Goal: Transaction & Acquisition: Obtain resource

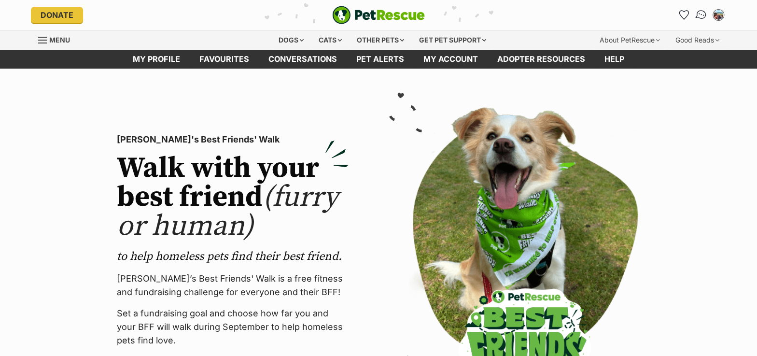
drag, startPoint x: 0, startPoint y: 0, endPoint x: 703, endPoint y: 16, distance: 702.7
click at [703, 16] on img "Conversations" at bounding box center [700, 15] width 13 height 13
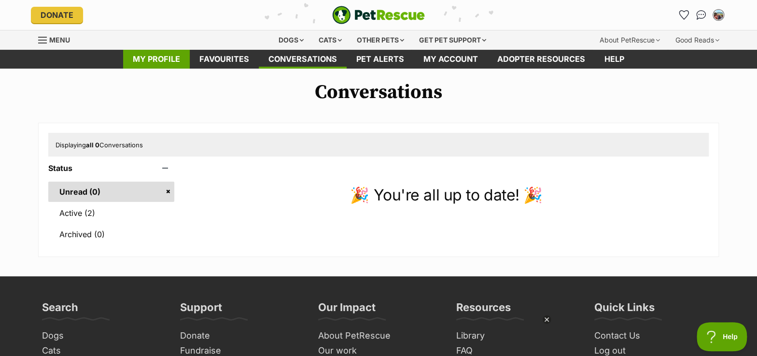
click at [159, 56] on link "My profile" at bounding box center [156, 59] width 67 height 19
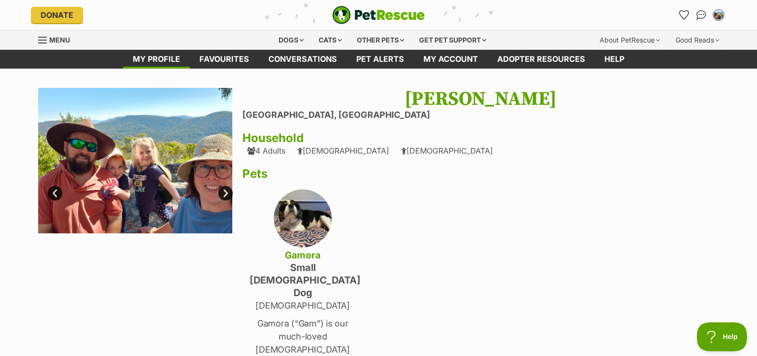
click at [52, 37] on span "Menu" at bounding box center [59, 40] width 21 height 8
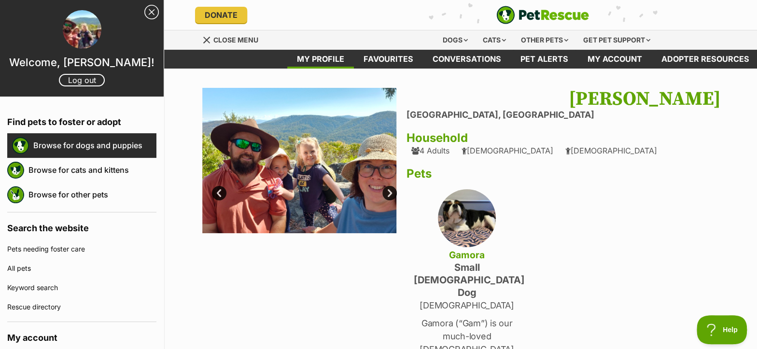
click at [85, 148] on link "Browse for dogs and puppies" at bounding box center [94, 145] width 123 height 20
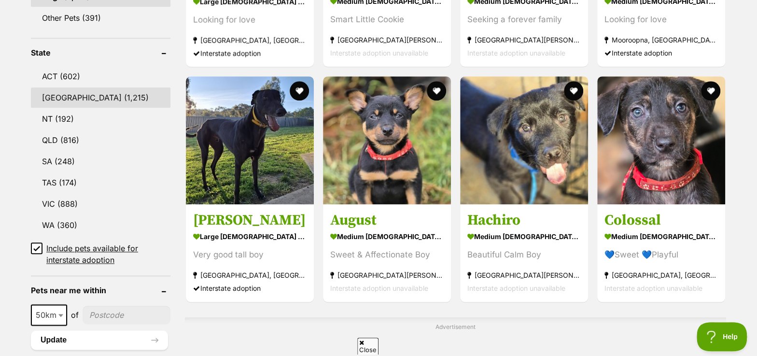
scroll to position [483, 0]
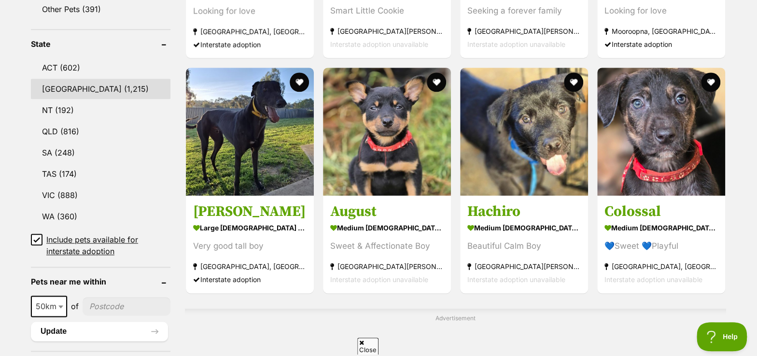
click at [58, 79] on link "[GEOGRAPHIC_DATA] (1,215)" at bounding box center [100, 89] width 139 height 20
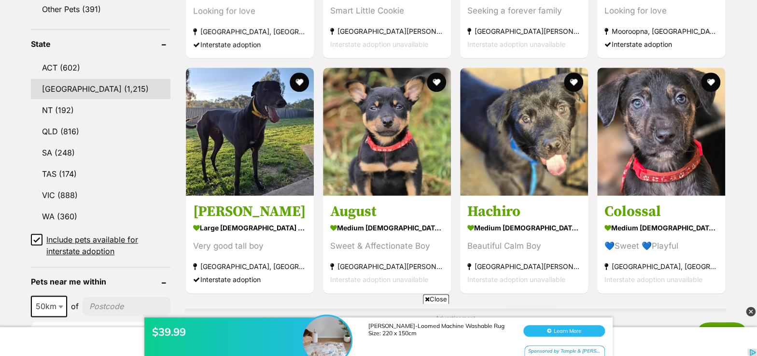
scroll to position [0, 0]
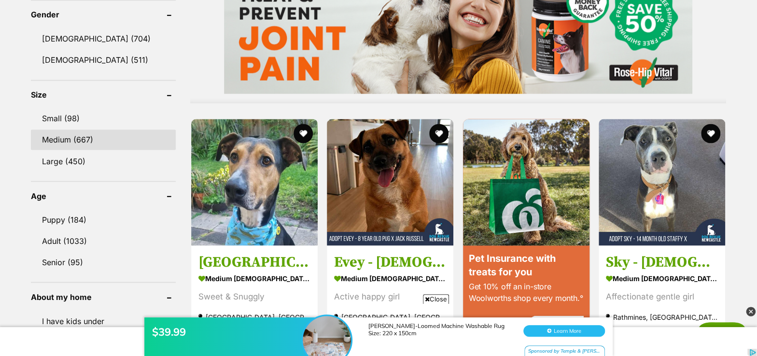
click at [80, 139] on link "Medium (667)" at bounding box center [103, 139] width 145 height 20
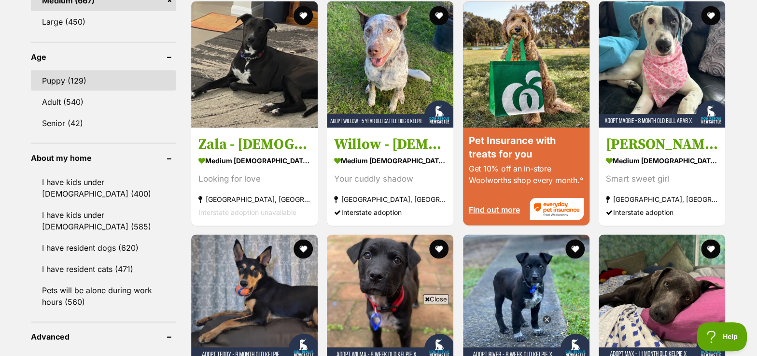
scroll to position [965, 0]
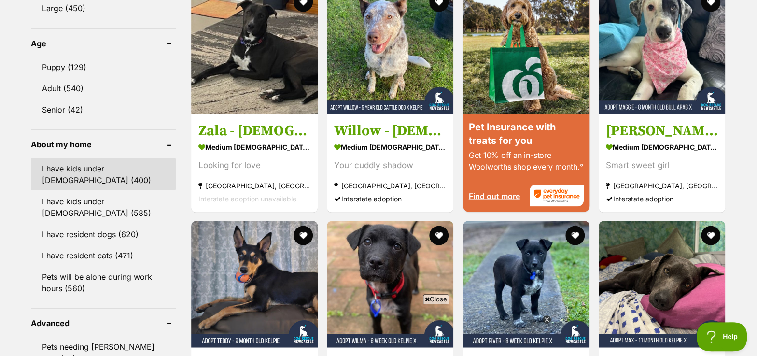
click at [88, 174] on link "I have kids under 5 years old (400)" at bounding box center [103, 174] width 145 height 32
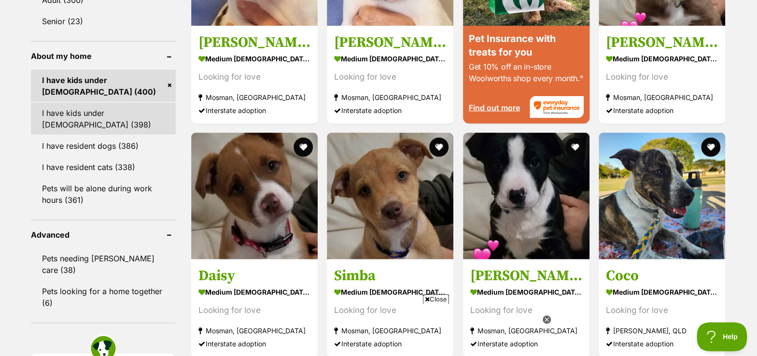
click at [69, 122] on link "I have kids under 12 years old (398)" at bounding box center [103, 119] width 145 height 32
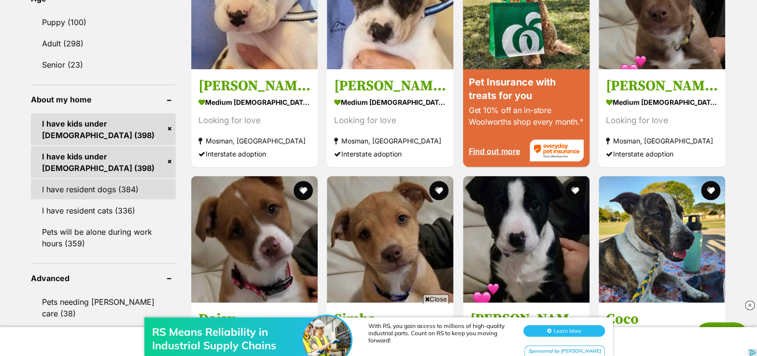
click at [79, 185] on link "I have resident dogs (384)" at bounding box center [103, 189] width 145 height 20
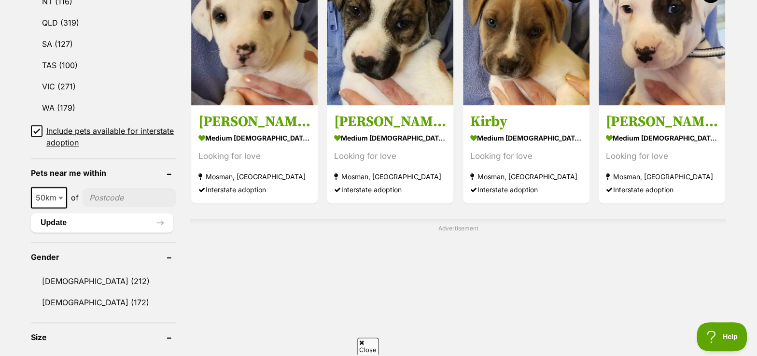
click at [60, 198] on span at bounding box center [62, 197] width 10 height 21
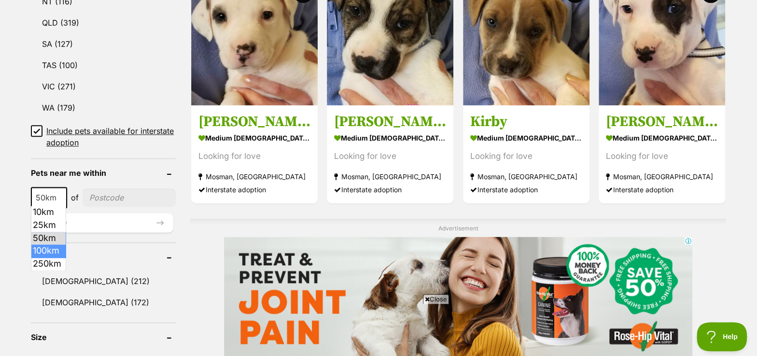
select select "100"
click at [113, 202] on input"] "postcode" at bounding box center [131, 197] width 90 height 18
type input"] "2440"
click at [110, 223] on button "Update" at bounding box center [102, 222] width 142 height 19
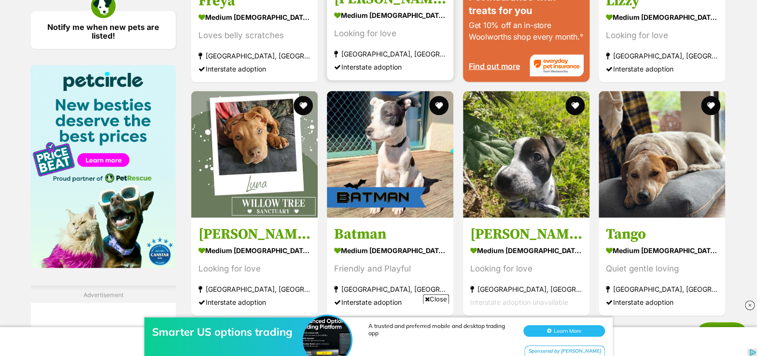
scroll to position [1096, 0]
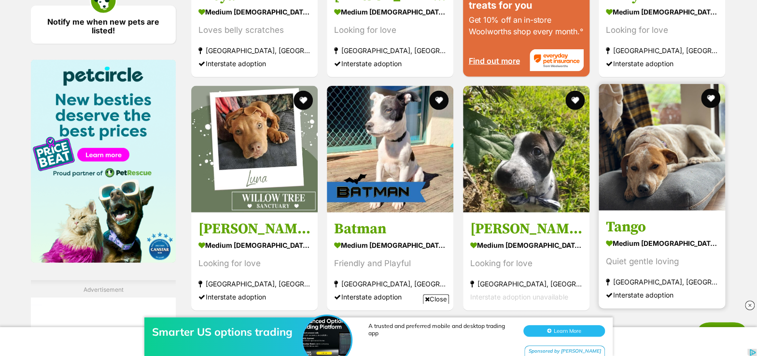
click at [629, 224] on h3 "Tango" at bounding box center [662, 227] width 112 height 18
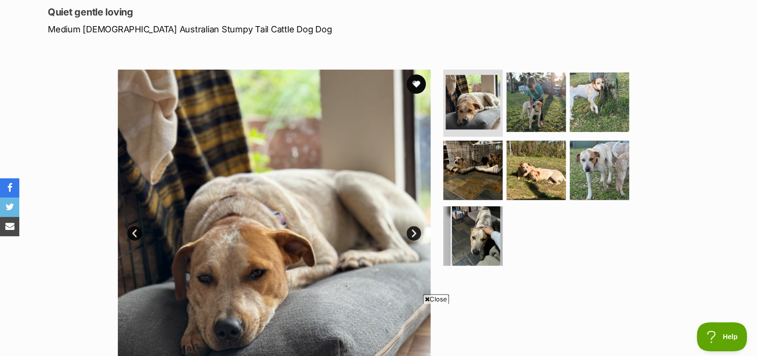
click at [413, 232] on link "Next" at bounding box center [413, 233] width 14 height 14
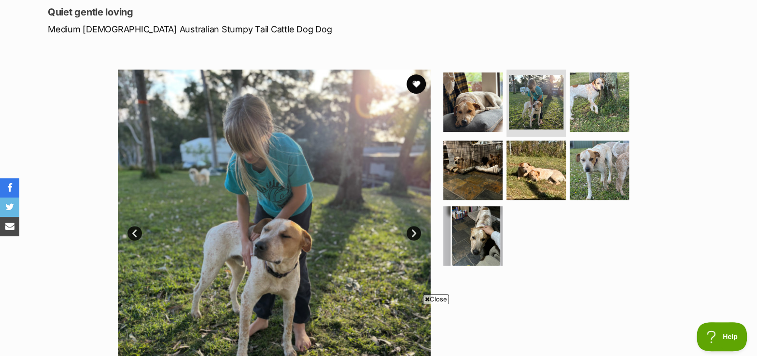
click at [413, 232] on link "Next" at bounding box center [413, 233] width 14 height 14
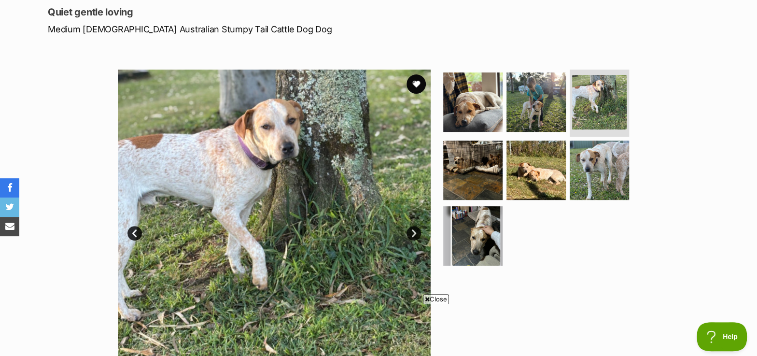
click at [413, 232] on link "Next" at bounding box center [413, 233] width 14 height 14
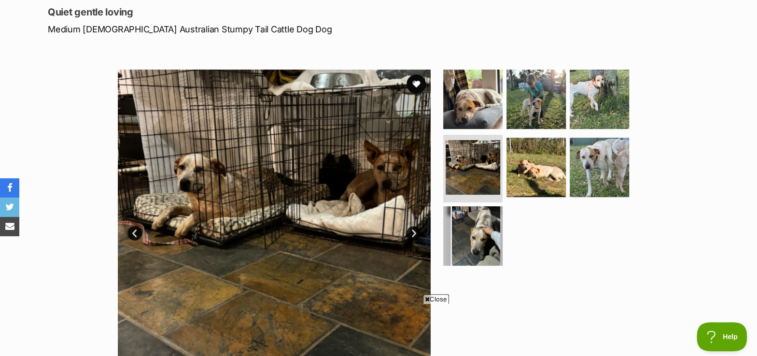
click at [413, 232] on link "Next" at bounding box center [413, 233] width 14 height 14
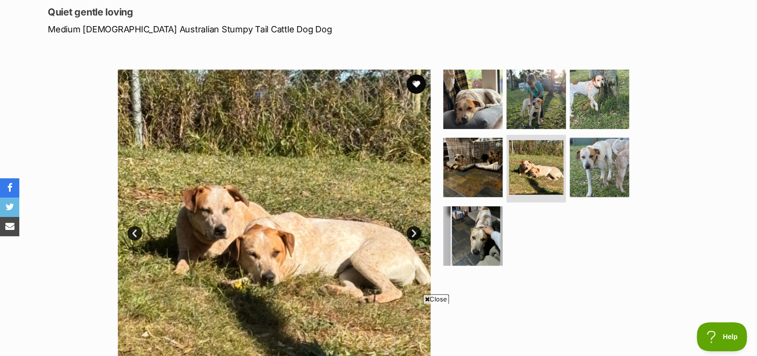
click at [413, 232] on link "Next" at bounding box center [413, 233] width 14 height 14
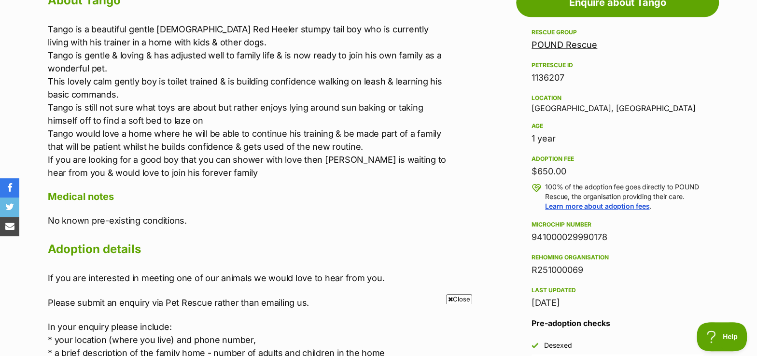
scroll to position [526, 0]
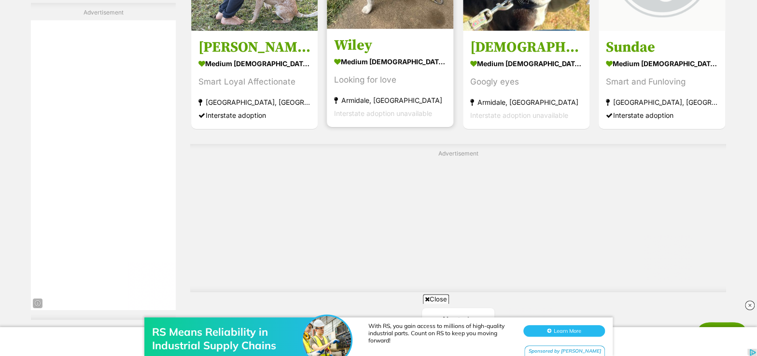
scroll to position [1711, 0]
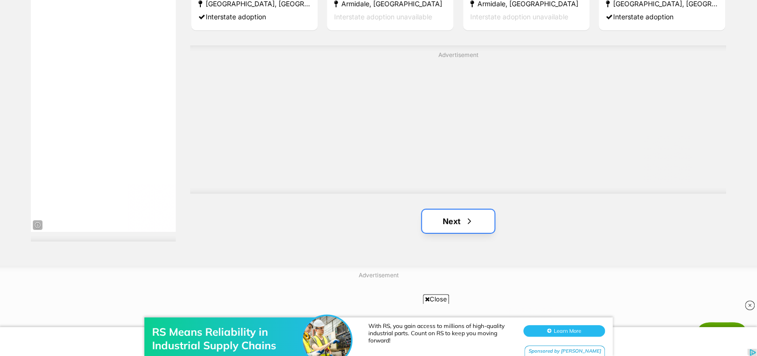
click at [444, 209] on link "Next" at bounding box center [458, 220] width 72 height 23
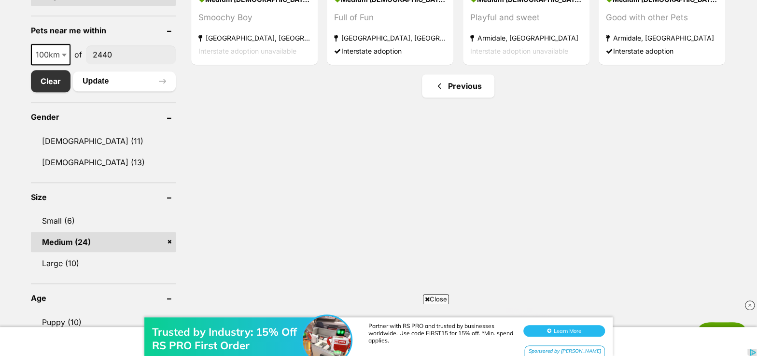
scroll to position [483, 0]
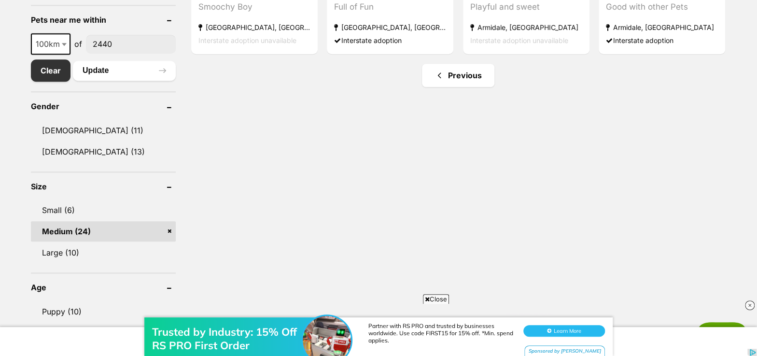
click at [33, 47] on span "100km" at bounding box center [51, 44] width 38 height 14
select select "250"
click at [100, 71] on button "Update" at bounding box center [124, 70] width 103 height 19
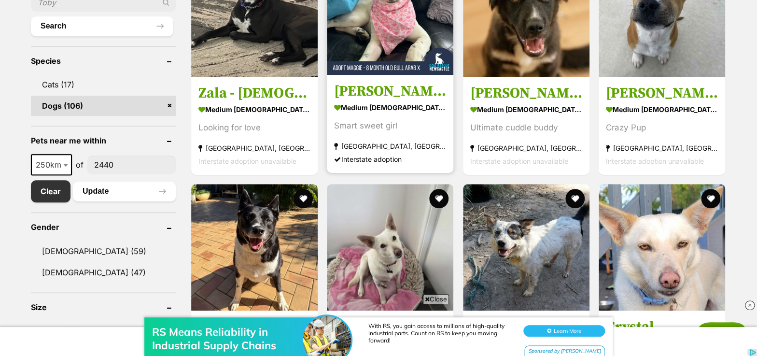
scroll to position [438, 0]
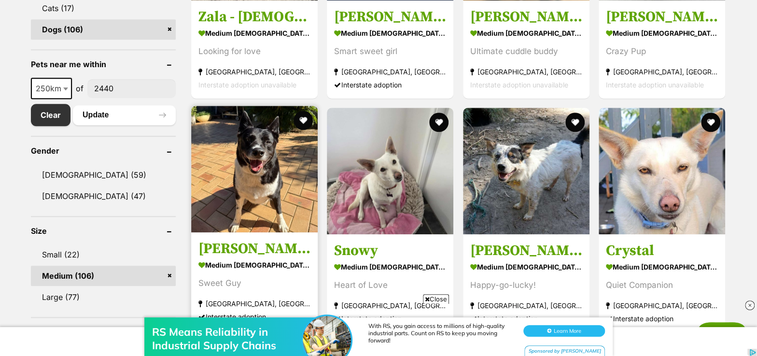
click at [232, 246] on h3 "[PERSON_NAME]" at bounding box center [254, 248] width 112 height 18
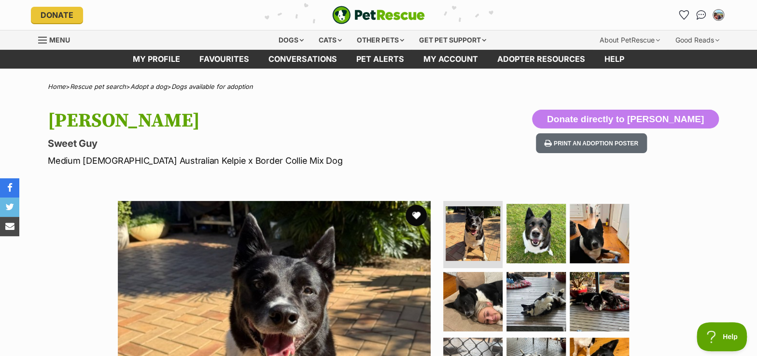
click at [416, 217] on button "favourite" at bounding box center [415, 215] width 21 height 21
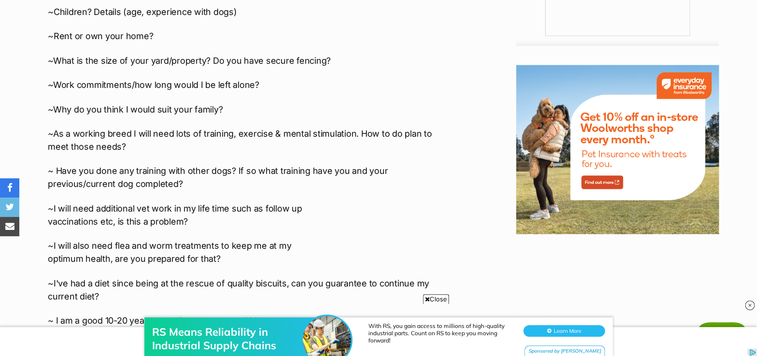
scroll to position [1228, 0]
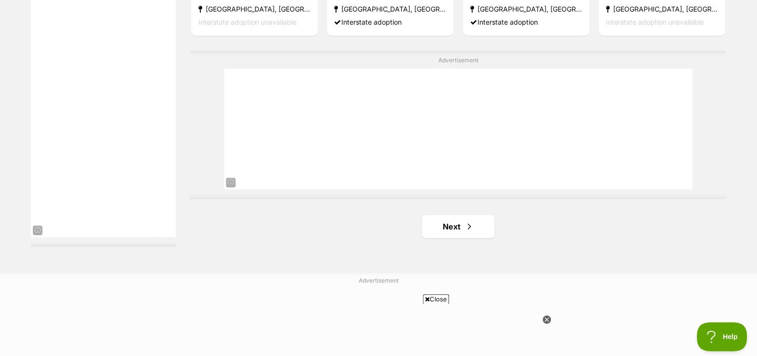
scroll to position [1749, 0]
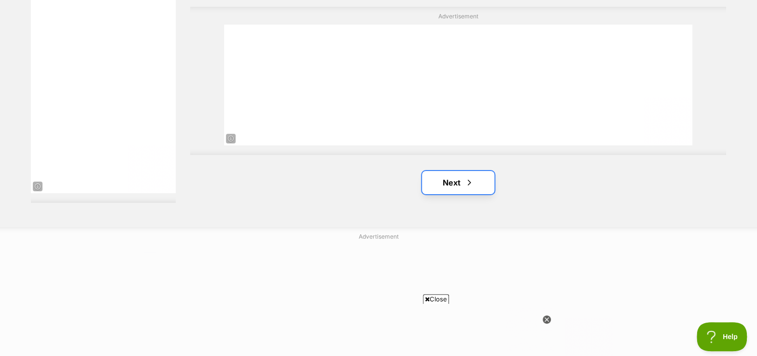
click at [448, 176] on link "Next" at bounding box center [458, 182] width 72 height 23
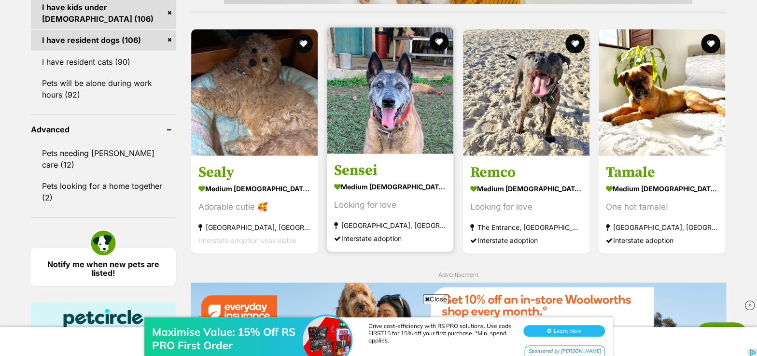
scroll to position [921, 0]
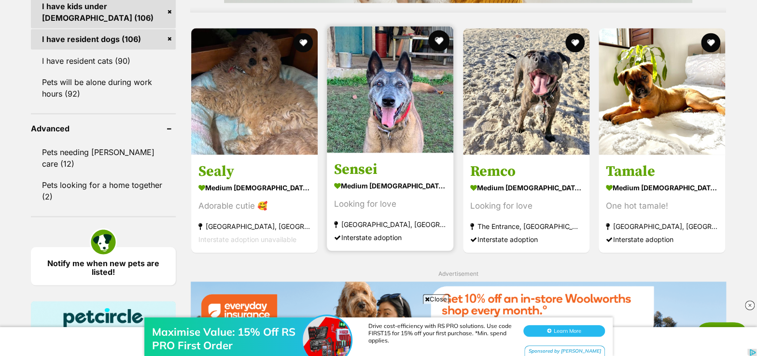
click at [439, 41] on button "favourite" at bounding box center [438, 40] width 21 height 21
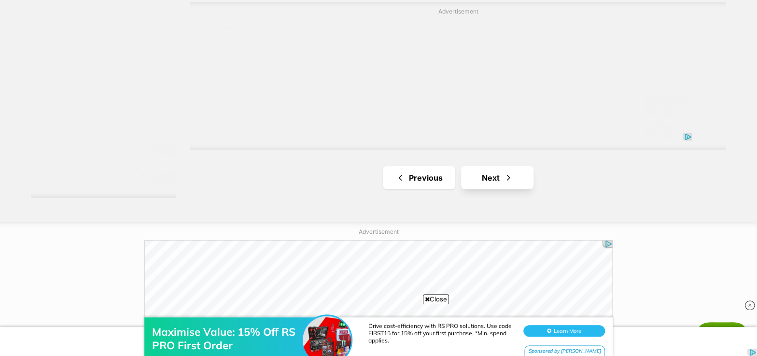
scroll to position [1754, 0]
click at [488, 180] on link "Next" at bounding box center [497, 177] width 72 height 23
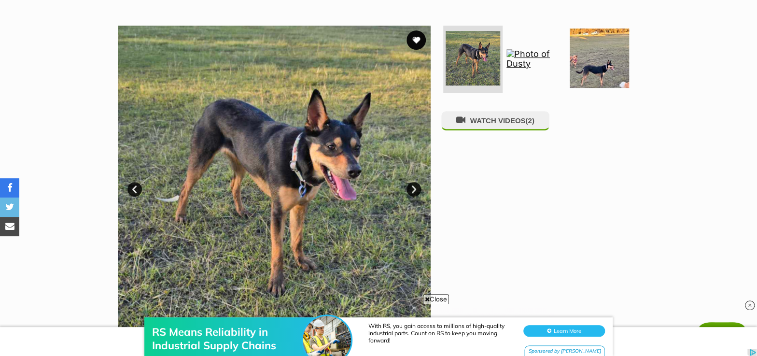
click at [412, 187] on link "Next" at bounding box center [413, 189] width 14 height 14
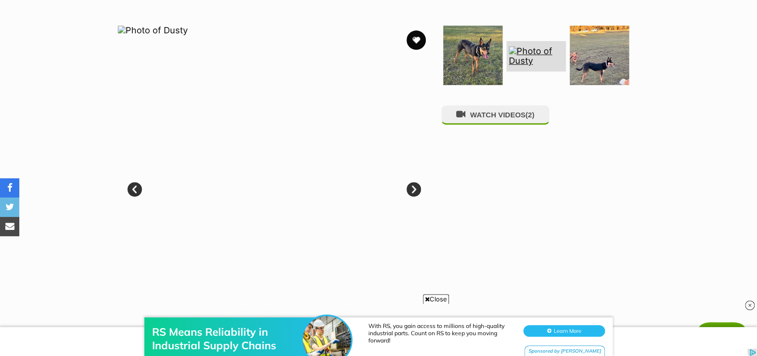
click at [412, 187] on link "Next" at bounding box center [413, 189] width 14 height 14
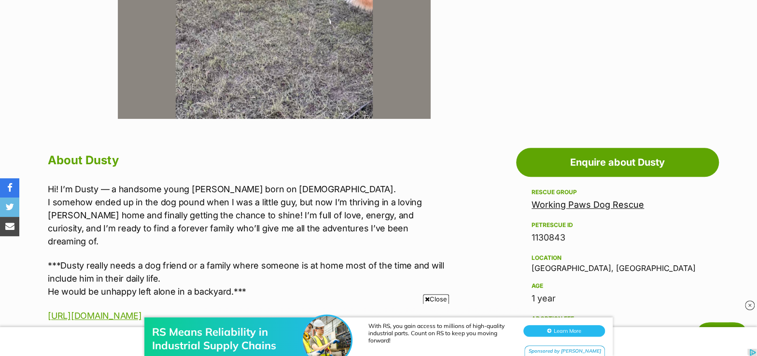
scroll to position [570, 0]
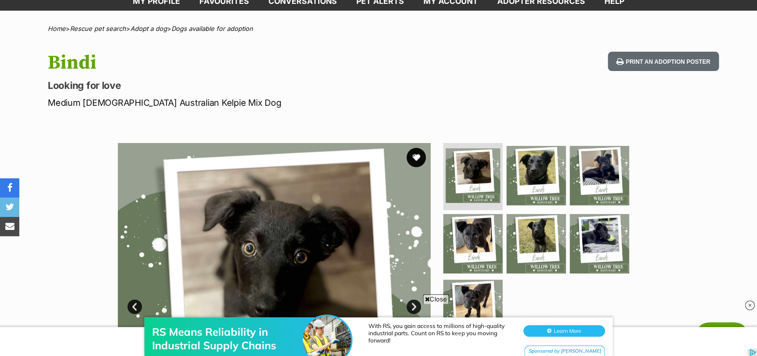
scroll to position [43, 0]
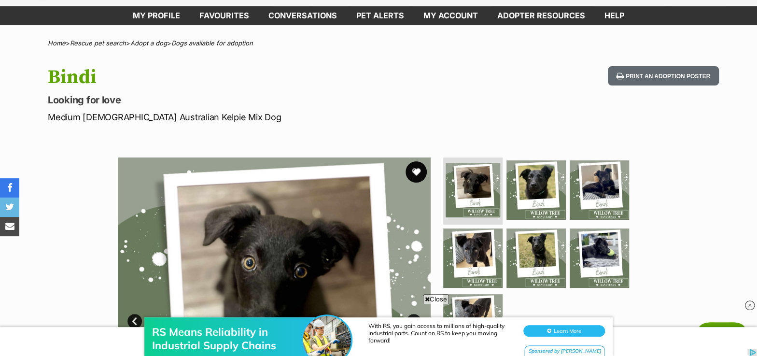
click at [418, 174] on button "favourite" at bounding box center [415, 171] width 21 height 21
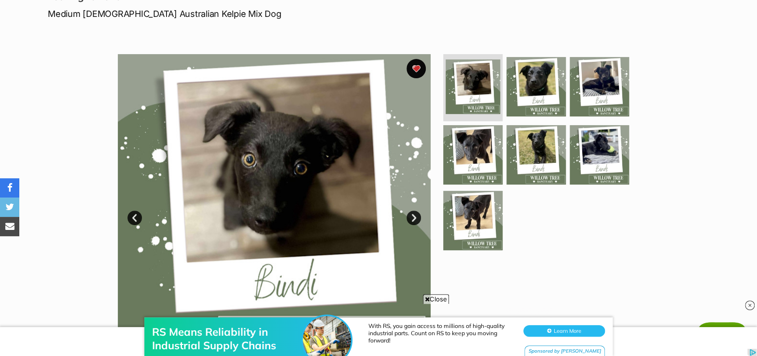
scroll to position [175, 0]
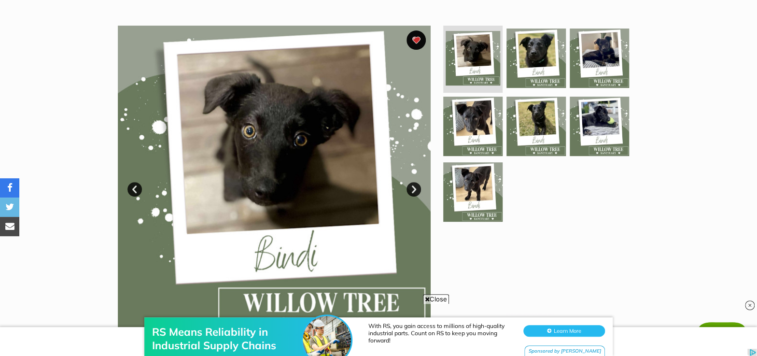
click at [413, 187] on link "Next" at bounding box center [413, 189] width 14 height 14
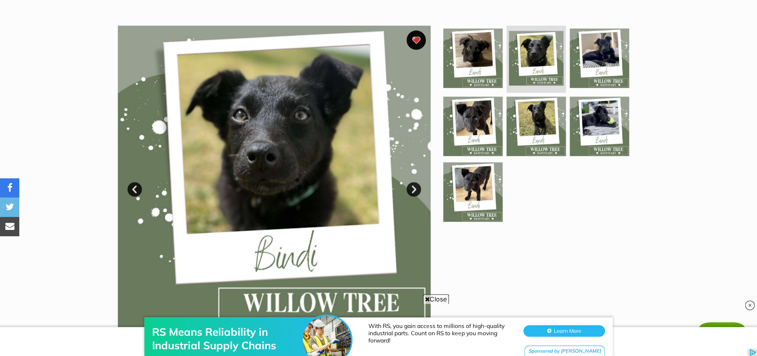
click at [413, 187] on link "Next" at bounding box center [413, 189] width 14 height 14
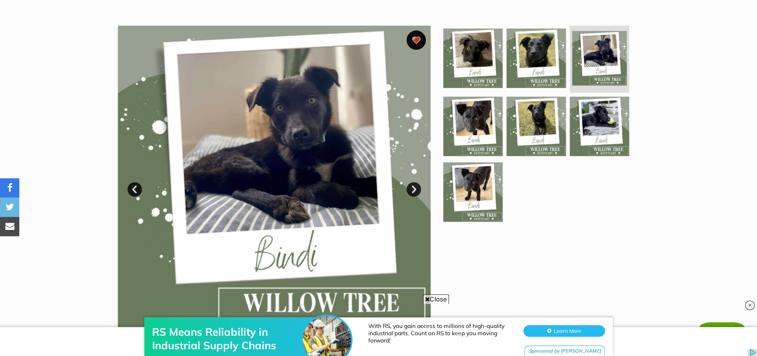
click at [413, 187] on link "Next" at bounding box center [413, 189] width 14 height 14
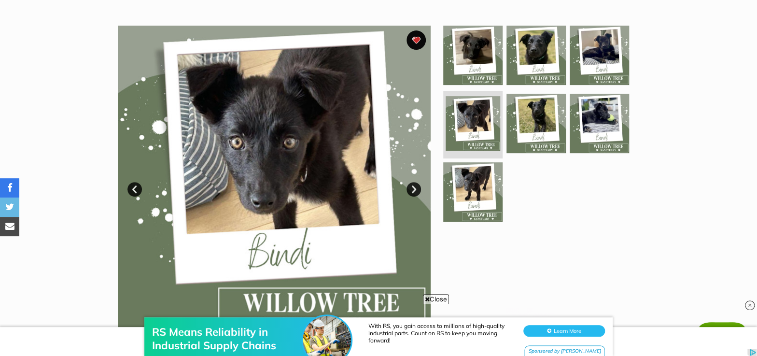
click at [413, 187] on link "Next" at bounding box center [413, 189] width 14 height 14
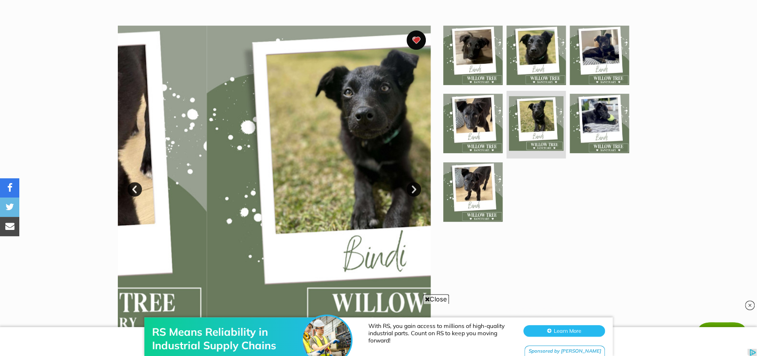
scroll to position [0, 0]
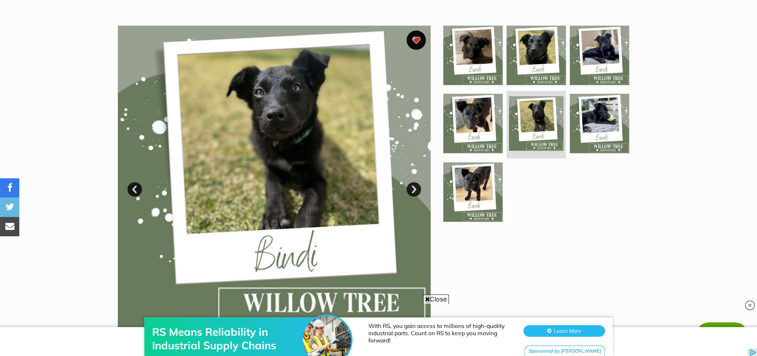
click at [413, 187] on link "Next" at bounding box center [413, 189] width 14 height 14
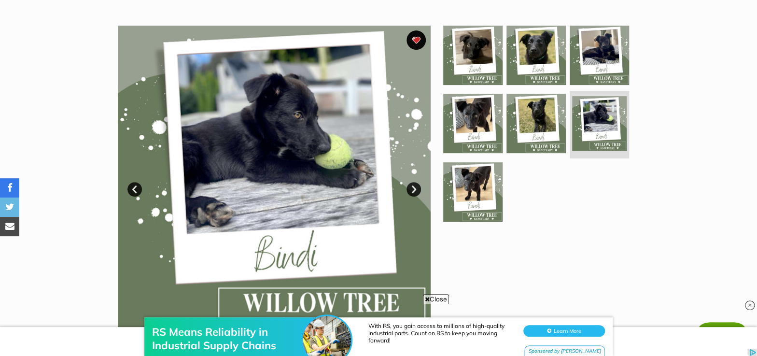
click at [413, 187] on link "Next" at bounding box center [413, 189] width 14 height 14
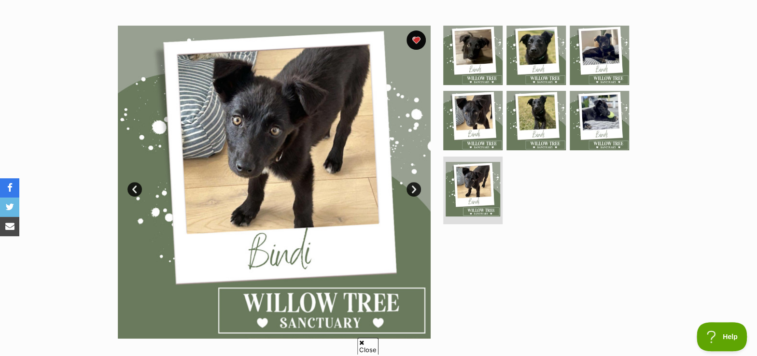
click at [413, 187] on link "Next" at bounding box center [413, 189] width 14 height 14
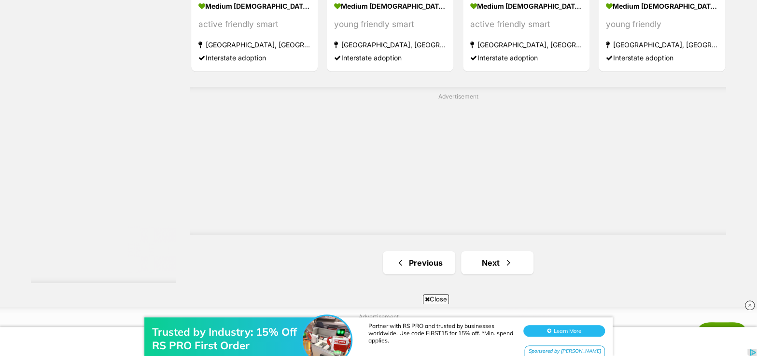
scroll to position [1798, 0]
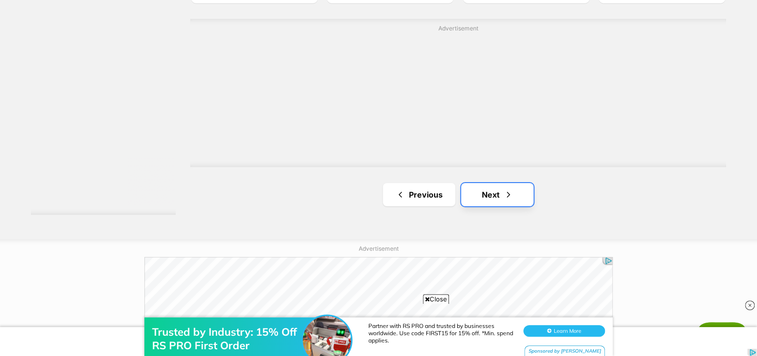
click at [469, 196] on link "Next" at bounding box center [497, 194] width 72 height 23
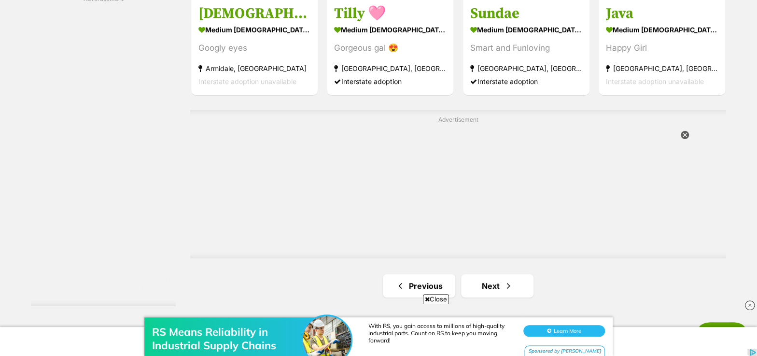
scroll to position [1667, 0]
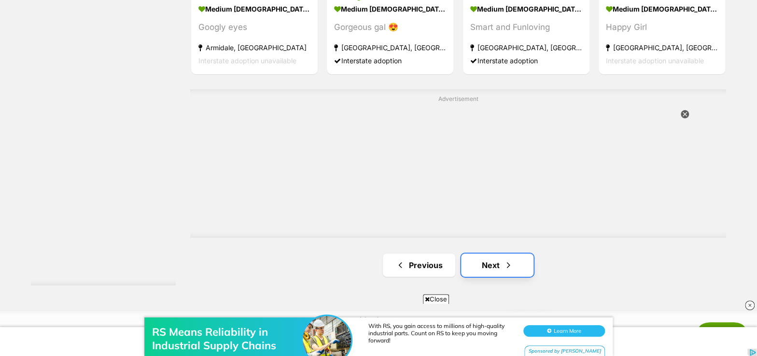
click at [497, 269] on link "Next" at bounding box center [497, 264] width 72 height 23
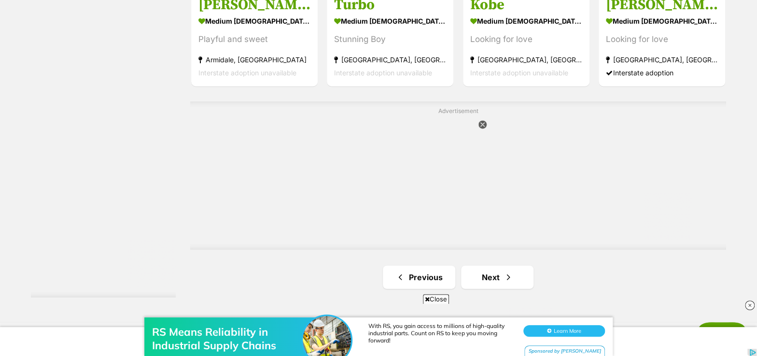
scroll to position [1667, 0]
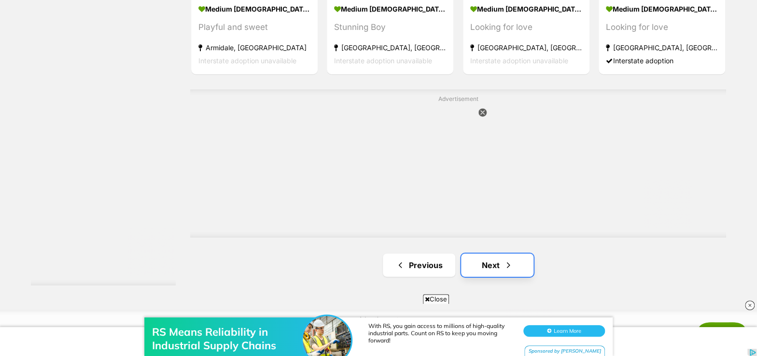
click at [492, 257] on link "Next" at bounding box center [497, 264] width 72 height 23
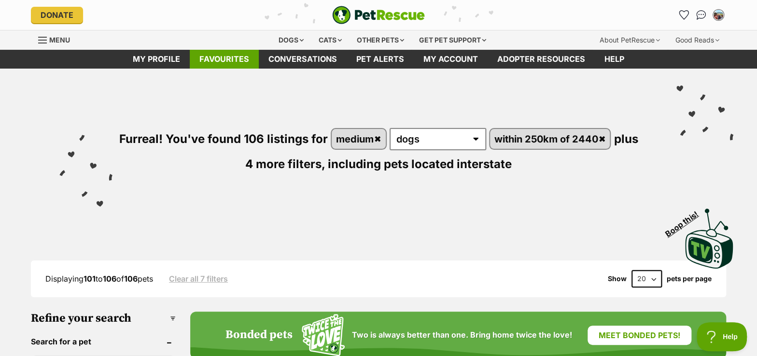
click at [219, 61] on link "Favourites" at bounding box center [224, 59] width 69 height 19
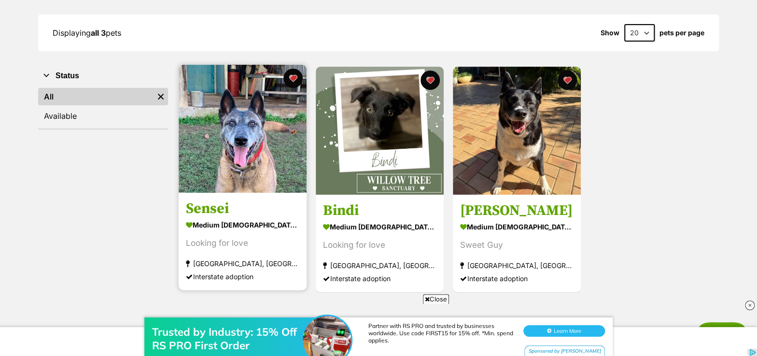
scroll to position [175, 0]
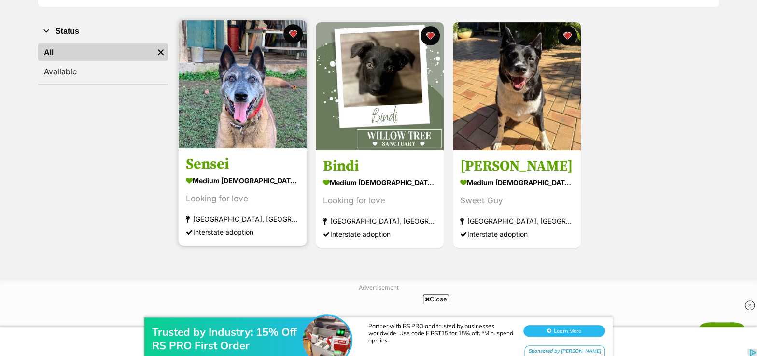
click at [247, 130] on img at bounding box center [243, 84] width 128 height 128
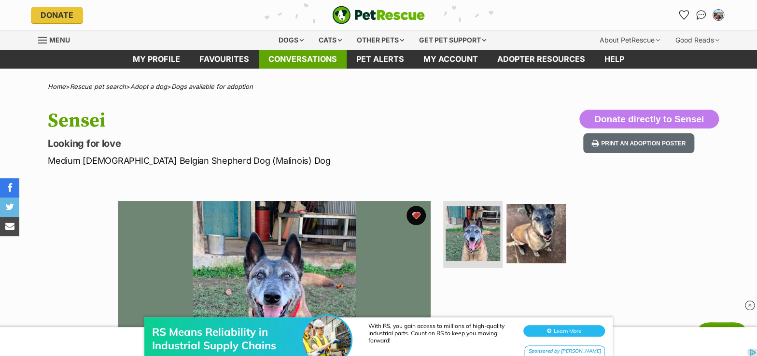
click at [305, 58] on link "Conversations" at bounding box center [303, 59] width 88 height 19
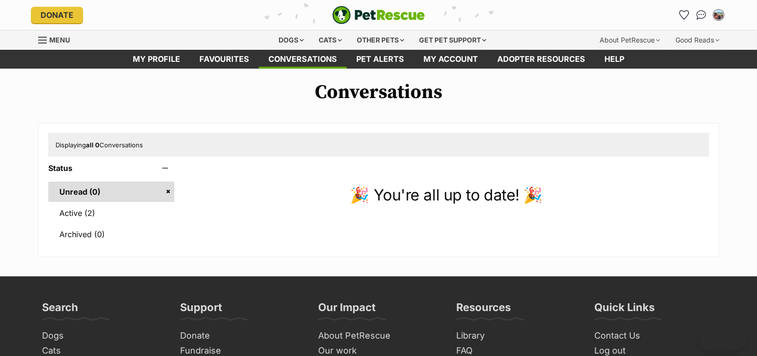
click at [385, 60] on link "Pet alerts" at bounding box center [379, 59] width 67 height 19
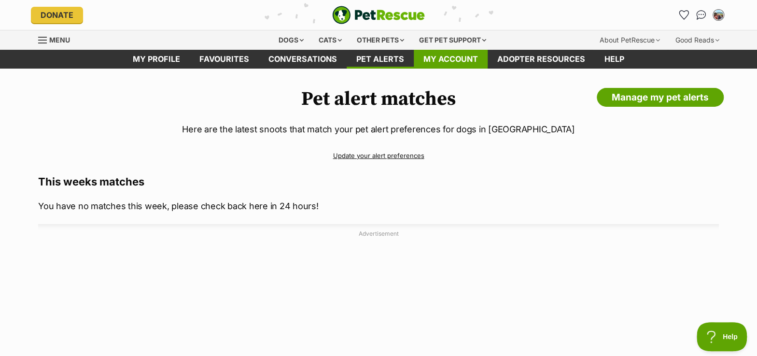
click at [445, 53] on link "My account" at bounding box center [451, 59] width 74 height 19
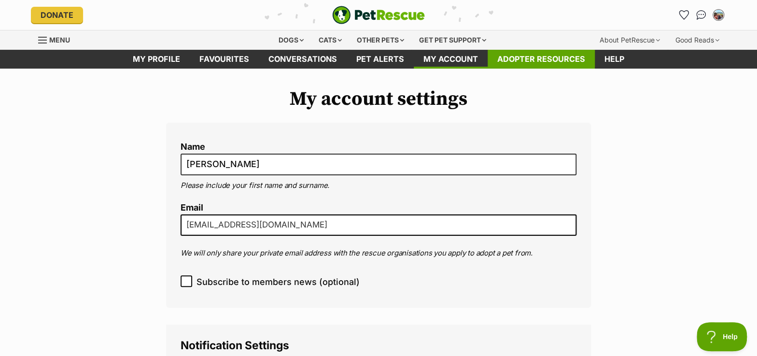
click at [516, 58] on link "Adopter resources" at bounding box center [540, 59] width 107 height 19
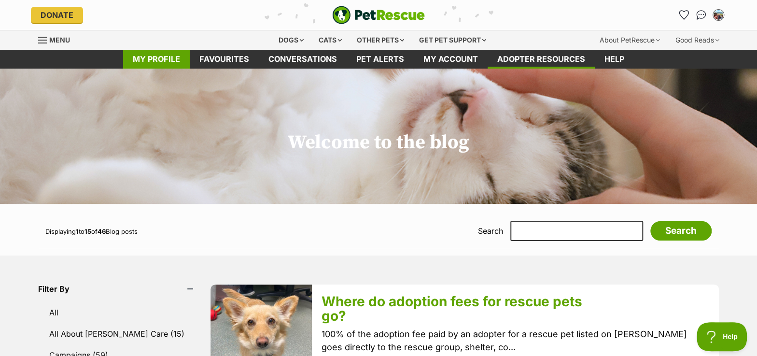
click at [153, 55] on link "My profile" at bounding box center [156, 59] width 67 height 19
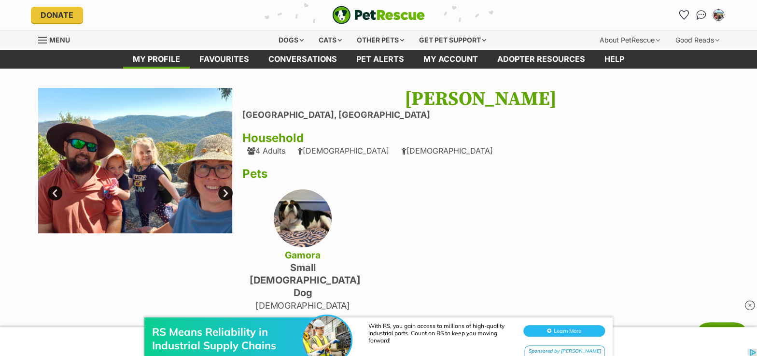
click at [223, 195] on link "Next" at bounding box center [225, 193] width 14 height 14
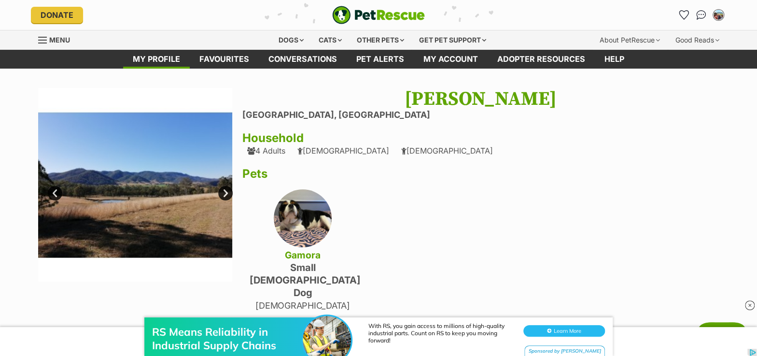
click at [223, 194] on link "Next" at bounding box center [225, 193] width 14 height 14
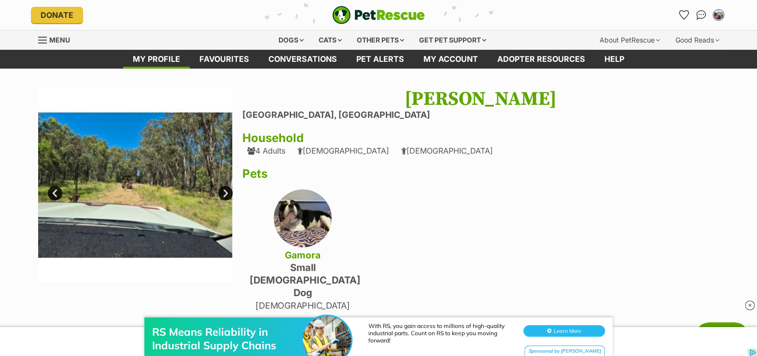
click at [223, 194] on link "Next" at bounding box center [225, 193] width 14 height 14
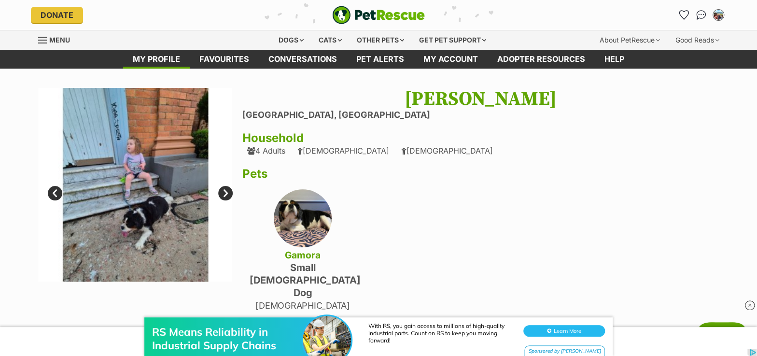
click at [223, 194] on link "Next" at bounding box center [225, 193] width 14 height 14
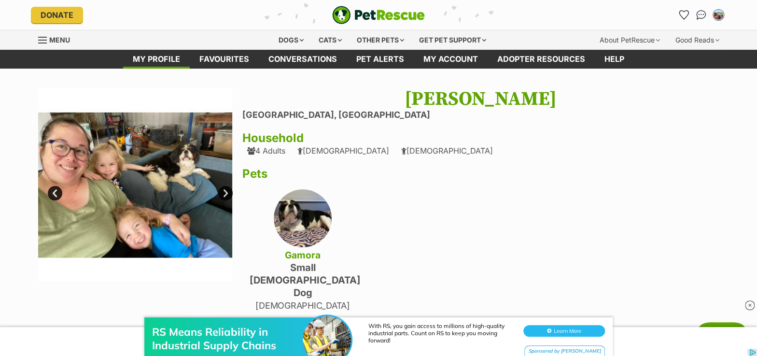
click at [223, 194] on link "Next" at bounding box center [225, 193] width 14 height 14
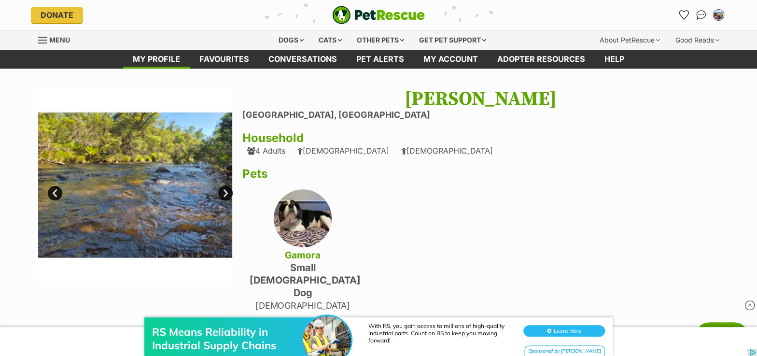
click at [223, 194] on link "Next" at bounding box center [225, 193] width 14 height 14
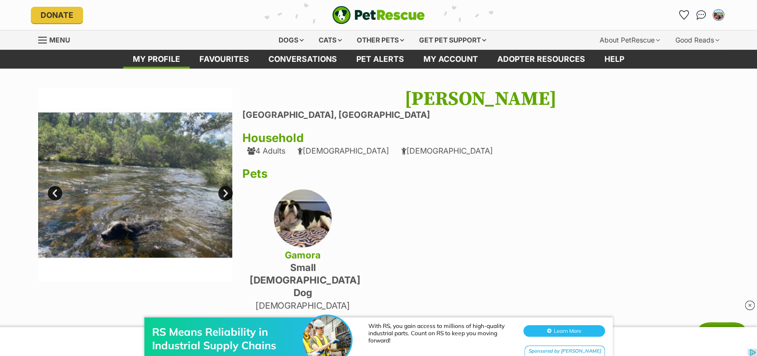
click at [223, 194] on link "Next" at bounding box center [225, 193] width 14 height 14
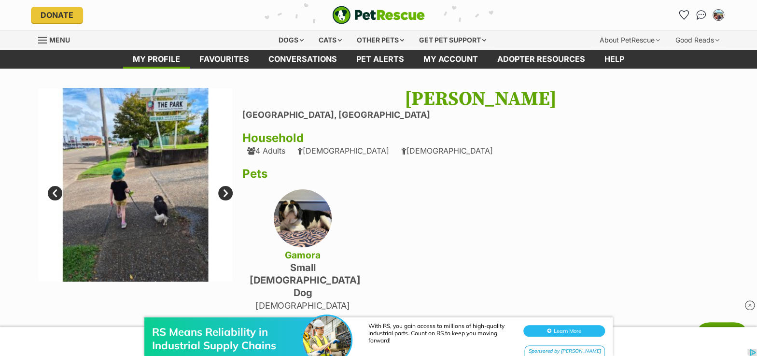
click at [223, 194] on link "Next" at bounding box center [225, 193] width 14 height 14
